Goal: Check status

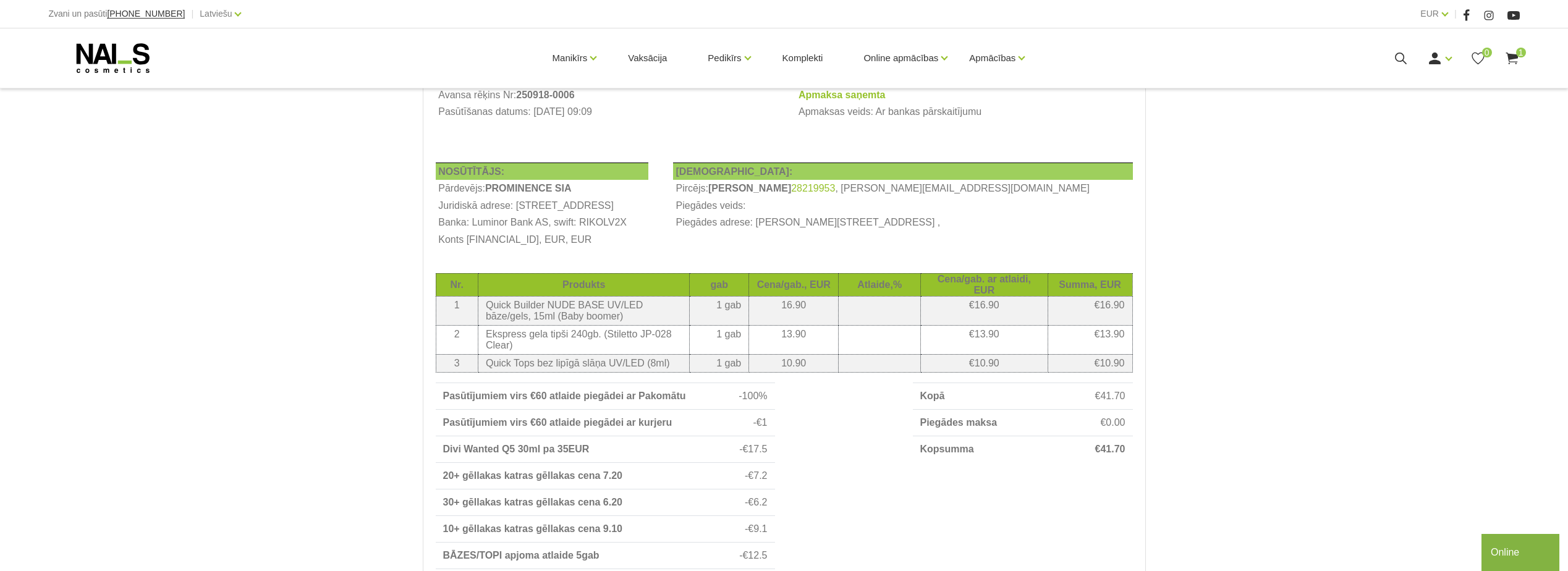
scroll to position [186, 0]
